Goal: Answer question/provide support

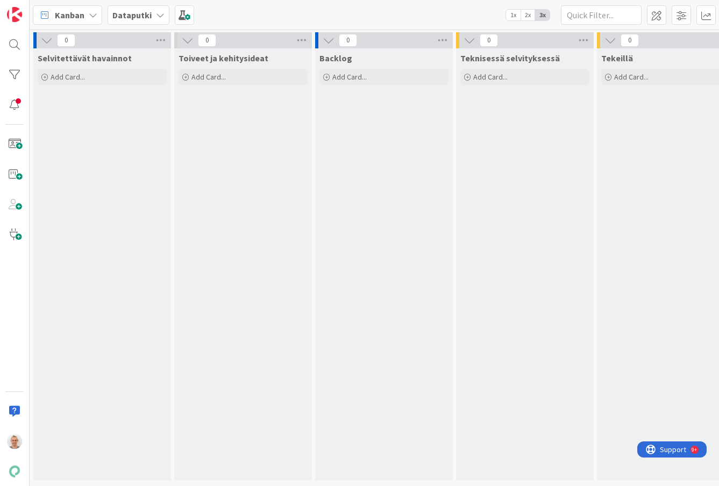
click at [124, 15] on b "Dataputki" at bounding box center [131, 15] width 39 height 11
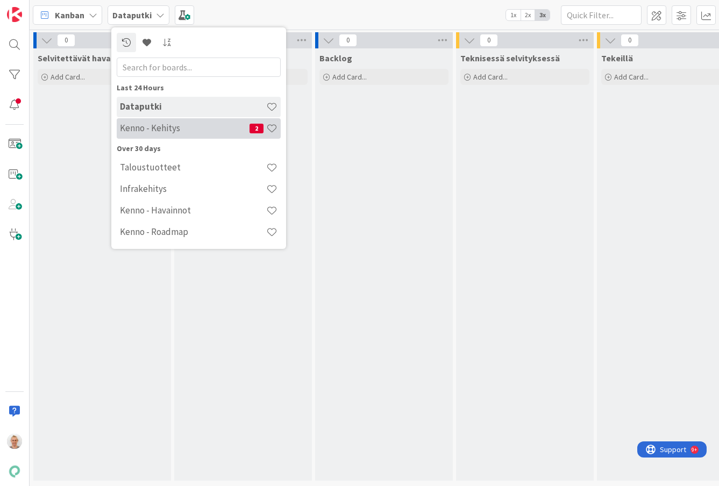
click at [172, 133] on h4 "Kenno - Kehitys" at bounding box center [185, 128] width 130 height 11
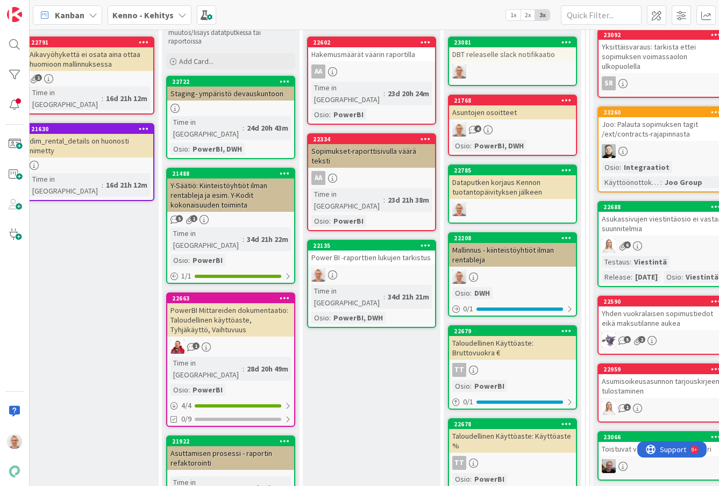
scroll to position [468, 303]
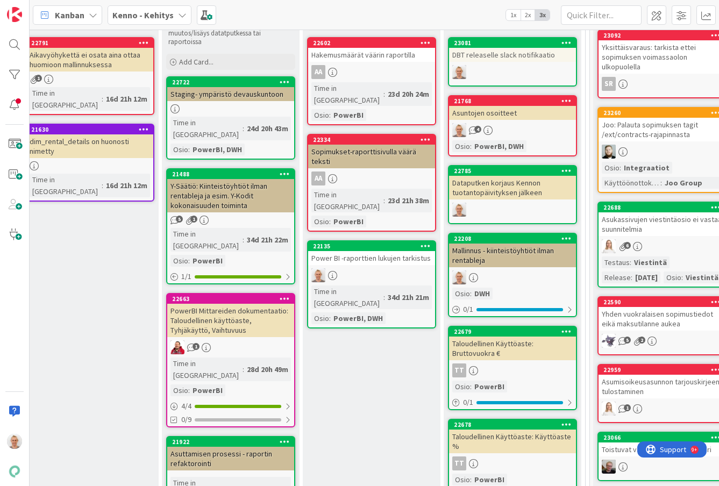
click at [377, 251] on div "Power BI -raporttien lukujen tarkistus" at bounding box center [371, 258] width 127 height 14
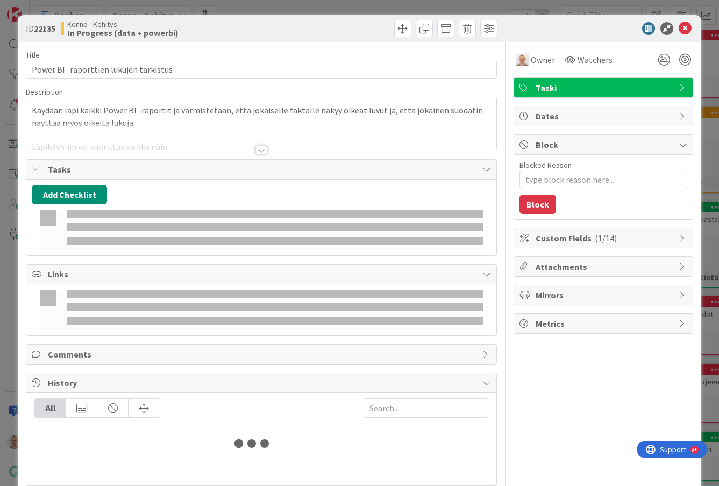
type textarea "x"
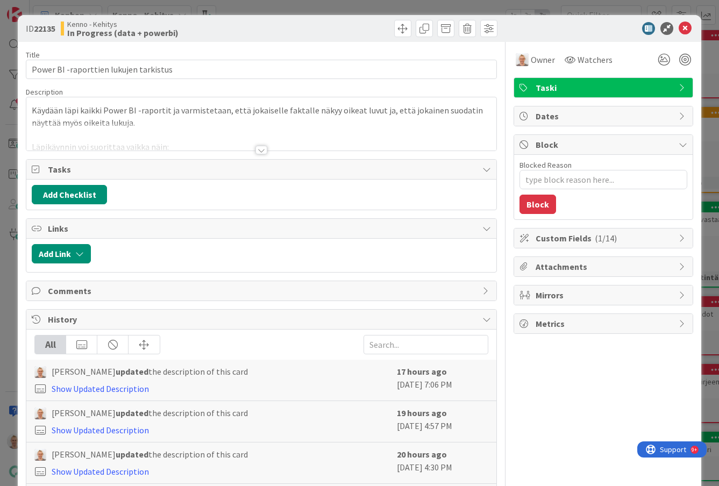
click at [260, 146] on div at bounding box center [262, 150] width 12 height 9
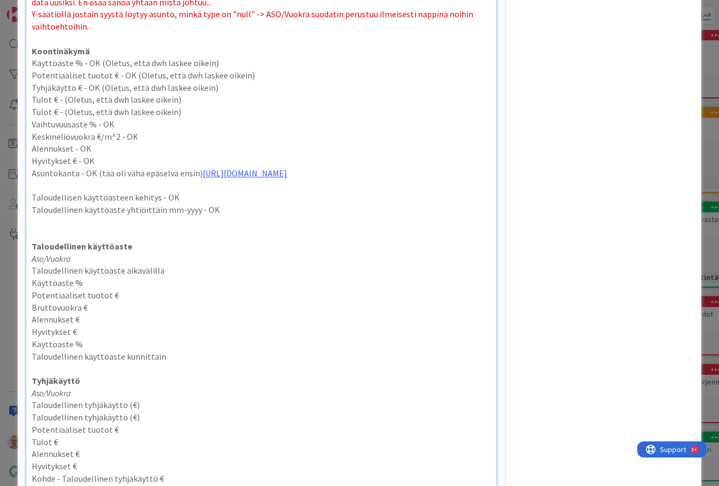
scroll to position [362, 0]
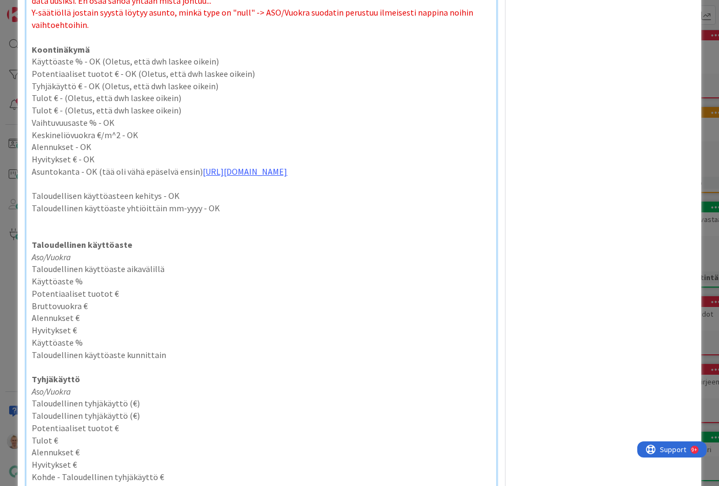
click at [62, 107] on p "Tulot € - (Oletus, että dwh laskee oikein)" at bounding box center [261, 110] width 459 height 12
click at [61, 96] on p "Tulot € - (Oletus, että dwh laskee oikein)" at bounding box center [261, 98] width 459 height 12
drag, startPoint x: 197, startPoint y: 109, endPoint x: 197, endPoint y: 100, distance: 9.1
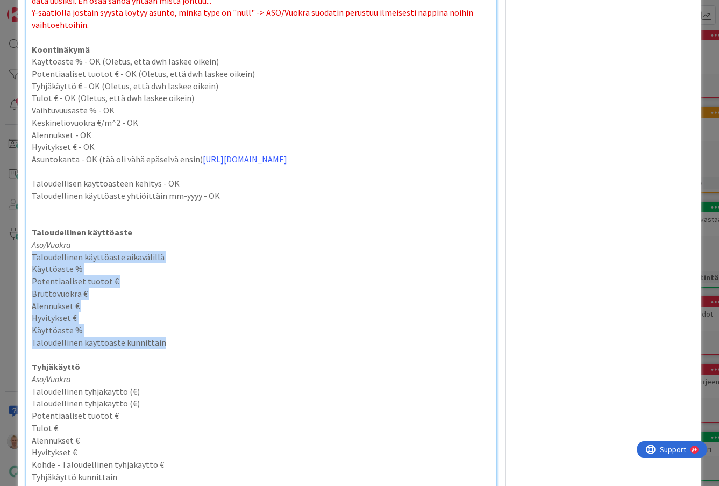
drag, startPoint x: 173, startPoint y: 348, endPoint x: 30, endPoint y: 260, distance: 167.6
copy div "Taloudellinen käyttöaste aikavälillä Käyttöaste % Potentiaaliset tuotot € Brutt…"
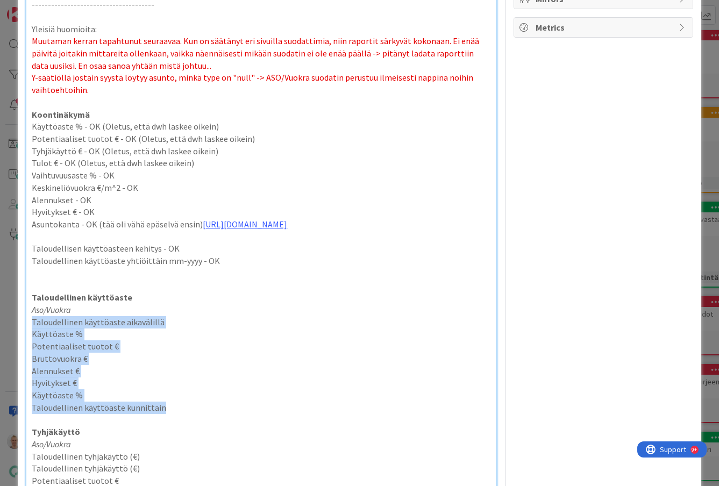
scroll to position [275, 0]
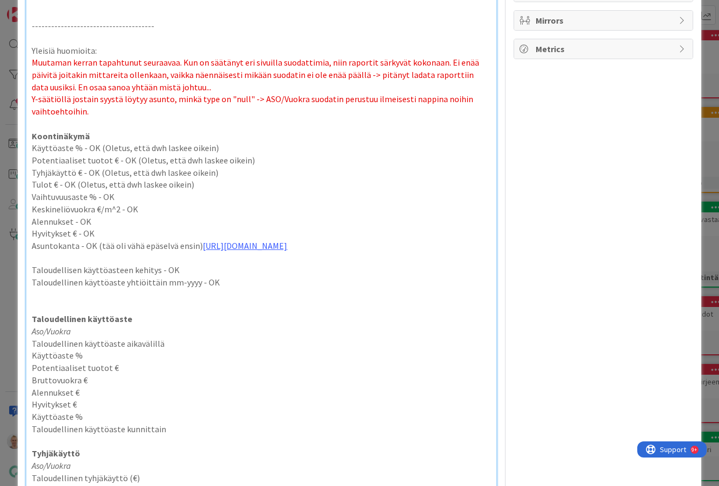
click at [202, 83] on p "Muutaman kerran tapahtunut seuraavaa. Kun on säätänyt eri sivuilla suodattimia,…" at bounding box center [261, 75] width 459 height 37
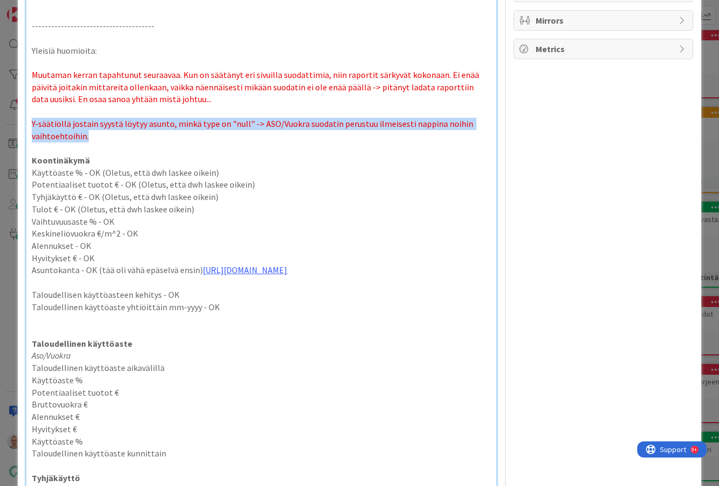
drag, startPoint x: 101, startPoint y: 132, endPoint x: 26, endPoint y: 126, distance: 75.6
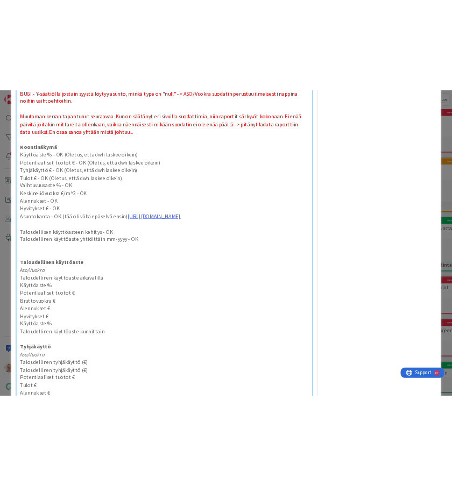
scroll to position [357, 0]
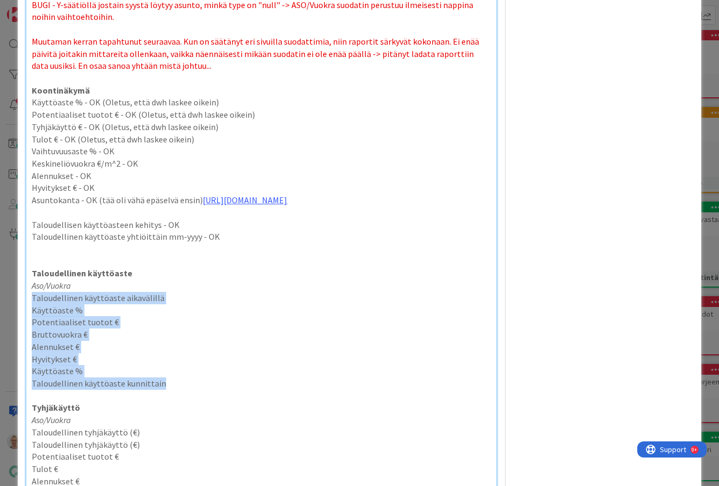
drag, startPoint x: 175, startPoint y: 383, endPoint x: 33, endPoint y: 296, distance: 166.6
copy div "Taloudellinen käyttöaste aikavälillä Käyttöaste % Potentiaaliset tuotot € Brutt…"
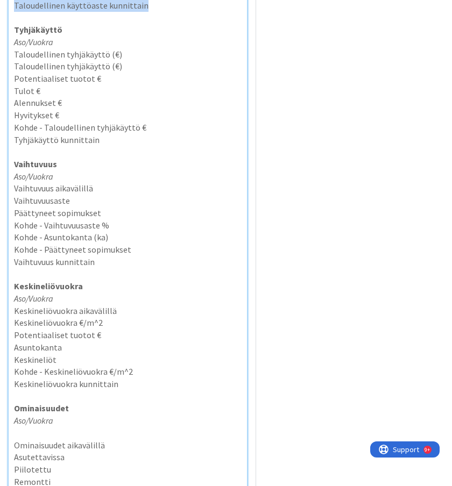
scroll to position [837, 0]
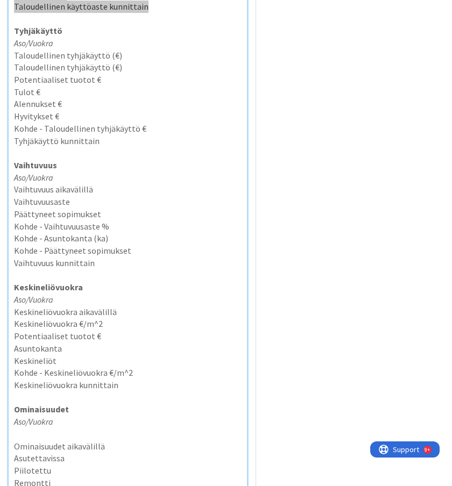
type textarea "x"
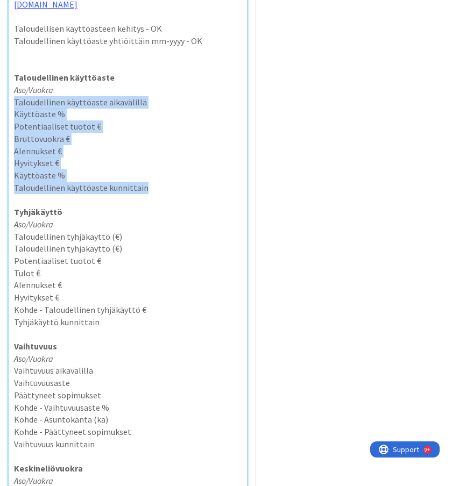
scroll to position [655, 0]
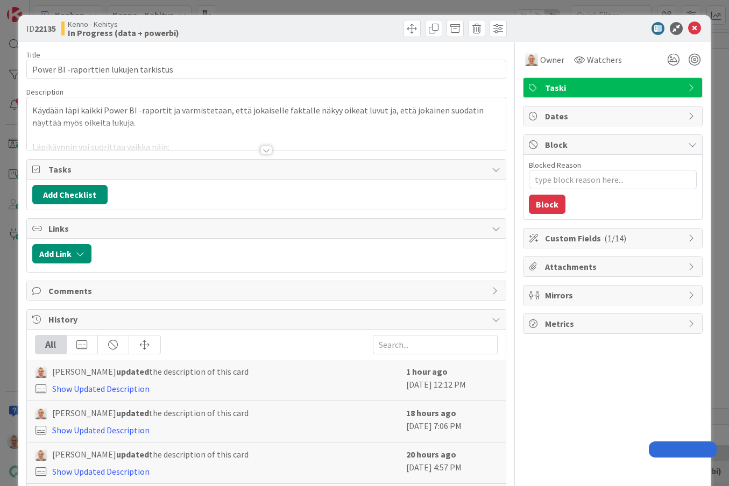
type textarea "x"
click at [721, 125] on div "ID 22135 Kenno - Kehitys In Progress (data + powerbi) Title 38 / 128 Power BI -…" at bounding box center [364, 243] width 729 height 486
